Goal: Information Seeking & Learning: Learn about a topic

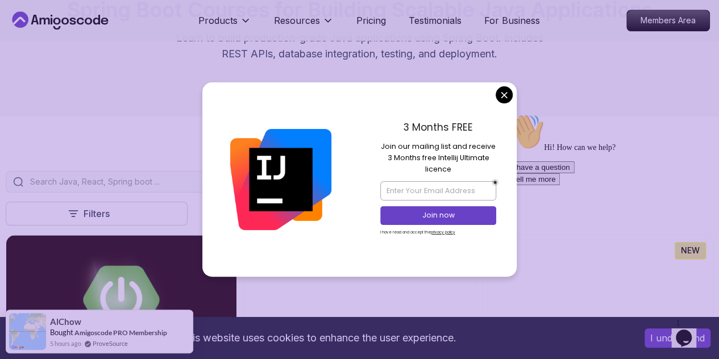
scroll to position [568, 0]
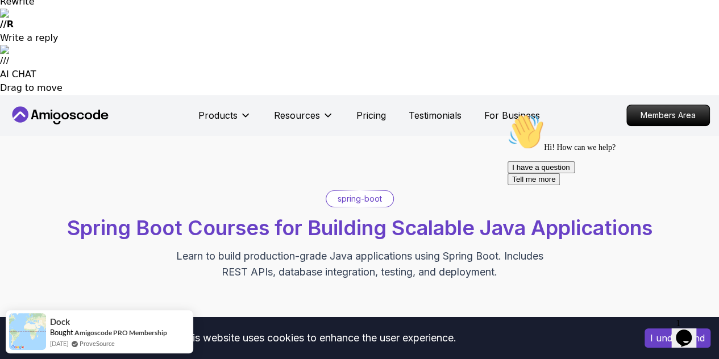
scroll to position [227, 0]
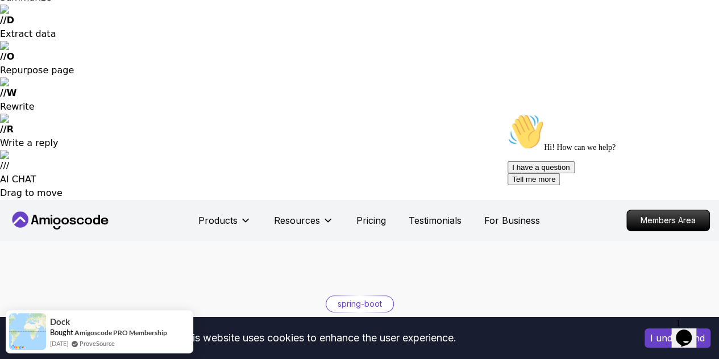
click at [628, 114] on div at bounding box center [610, 114] width 205 height 0
click at [604, 146] on div "Hi! How can we help? I have a question Tell me more" at bounding box center [610, 150] width 205 height 72
click at [655, 141] on div "Hi! How can we help? I have a question Tell me more" at bounding box center [610, 150] width 205 height 72
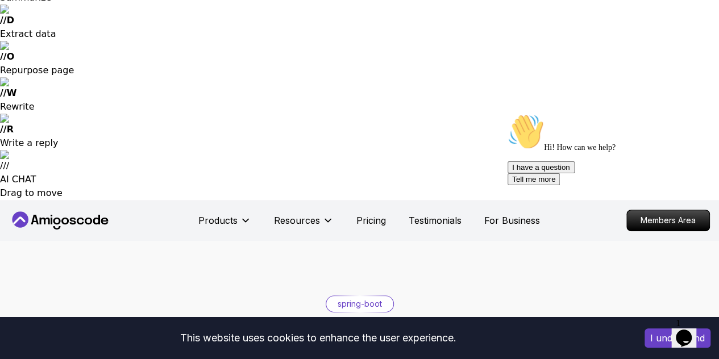
click at [655, 141] on div "Hi! How can we help? I have a question Tell me more" at bounding box center [610, 150] width 205 height 72
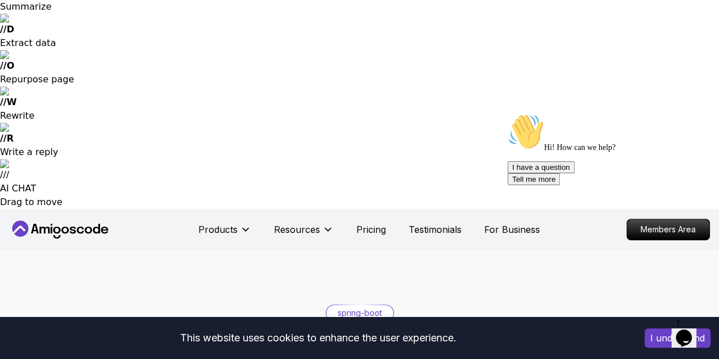
scroll to position [227, 0]
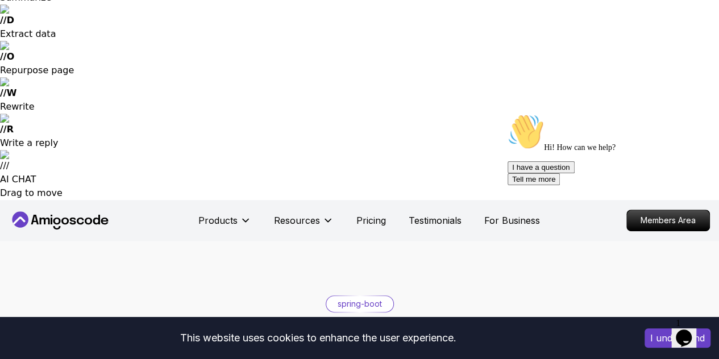
click at [624, 154] on div "Hi! How can we help? I have a question Tell me more" at bounding box center [610, 150] width 205 height 72
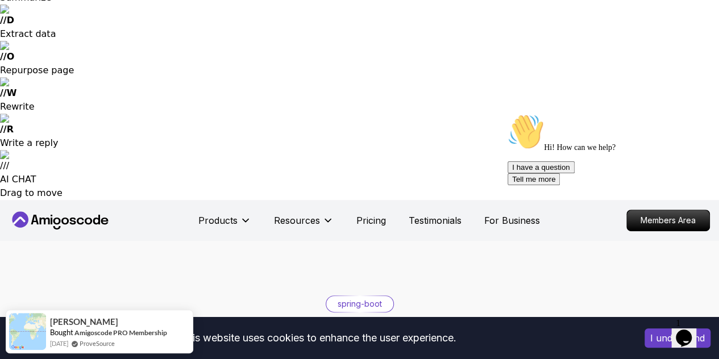
click at [624, 154] on div "Hi! How can we help? I have a question Tell me more" at bounding box center [610, 150] width 205 height 72
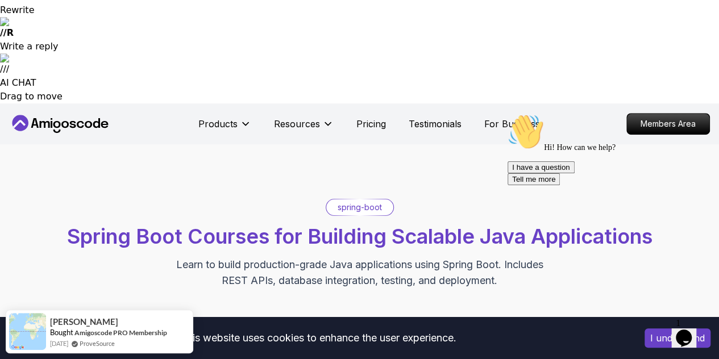
scroll to position [341, 0]
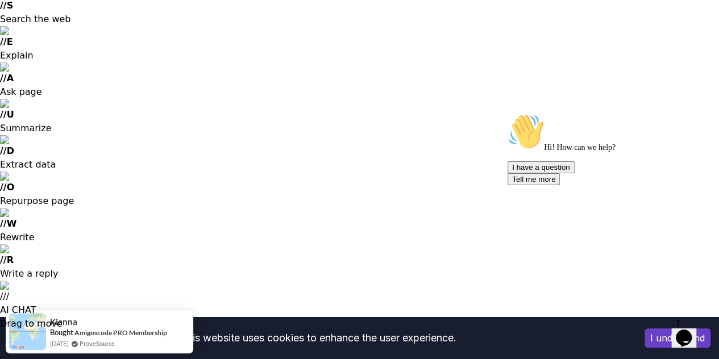
scroll to position [171, 0]
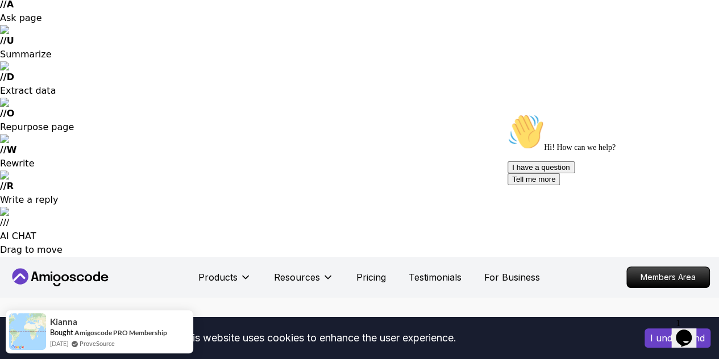
click at [0, 0] on p "Course" at bounding box center [0, 0] width 0 height 0
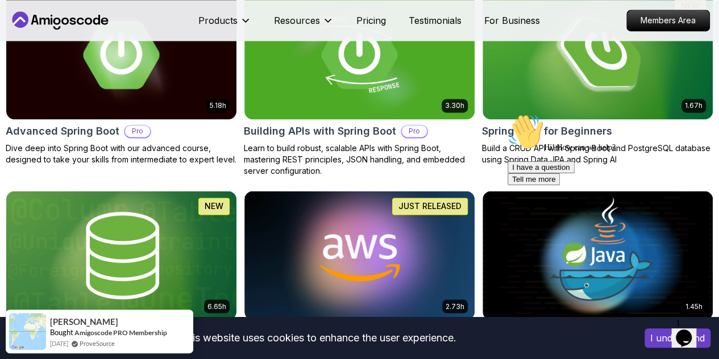
scroll to position [739, 0]
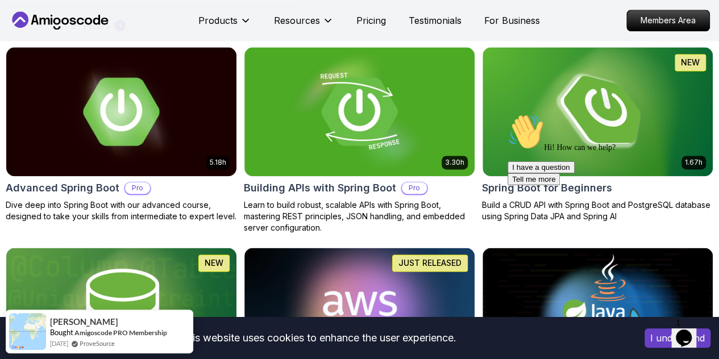
click at [0, 0] on p "Back End" at bounding box center [0, 0] width 0 height 0
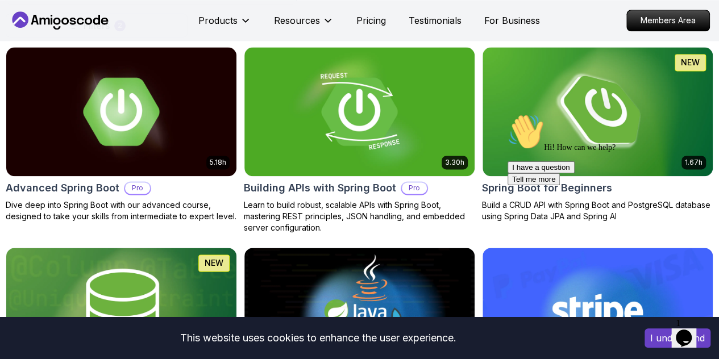
scroll to position [796, 0]
